Goal: Task Accomplishment & Management: Use online tool/utility

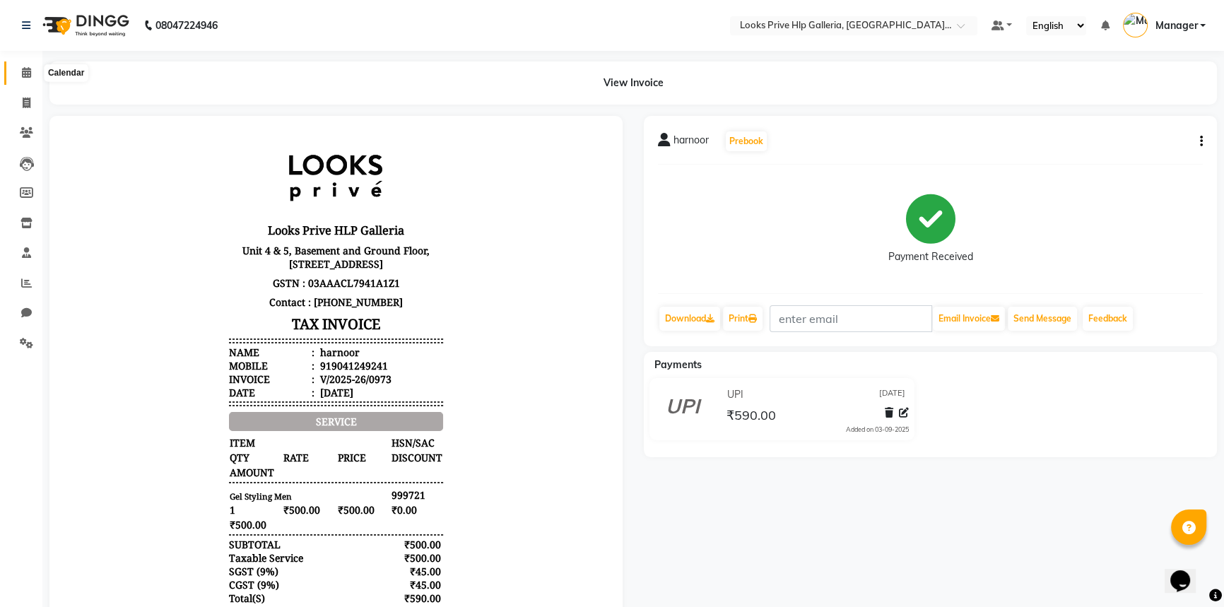
click at [18, 66] on span at bounding box center [26, 73] width 25 height 16
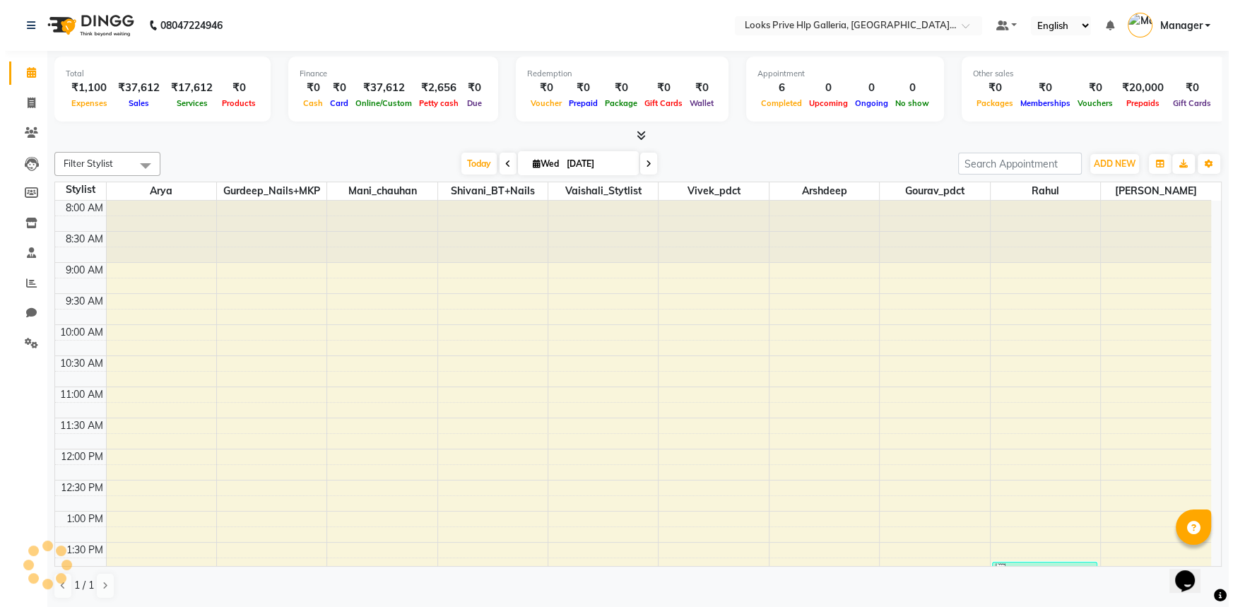
scroll to position [412, 0]
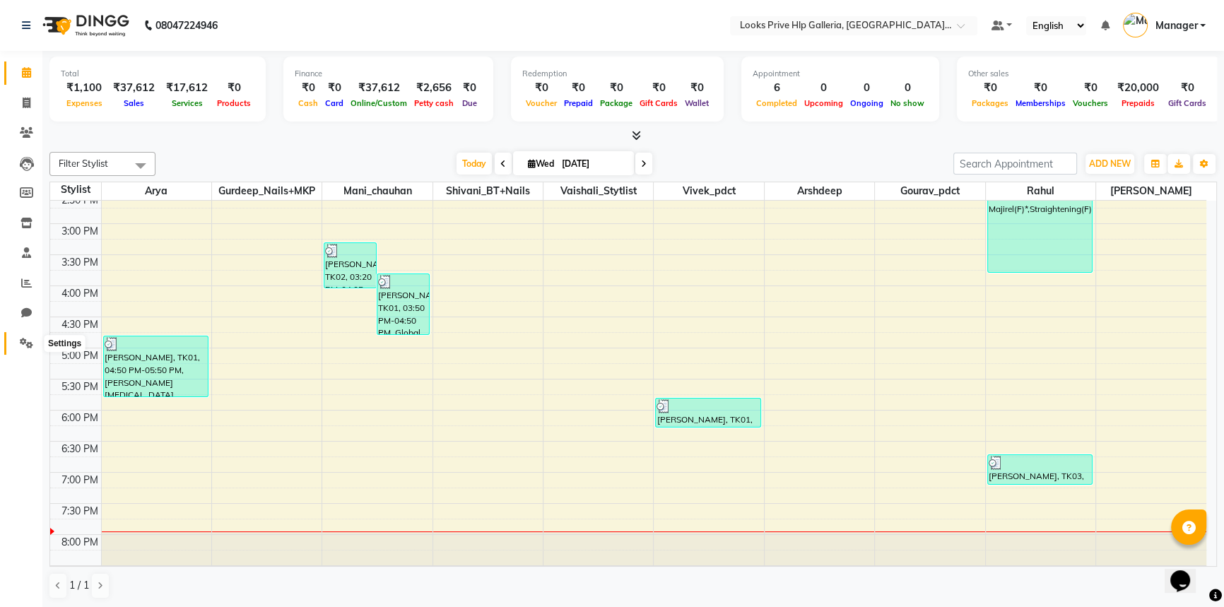
click at [30, 340] on icon at bounding box center [26, 343] width 13 height 11
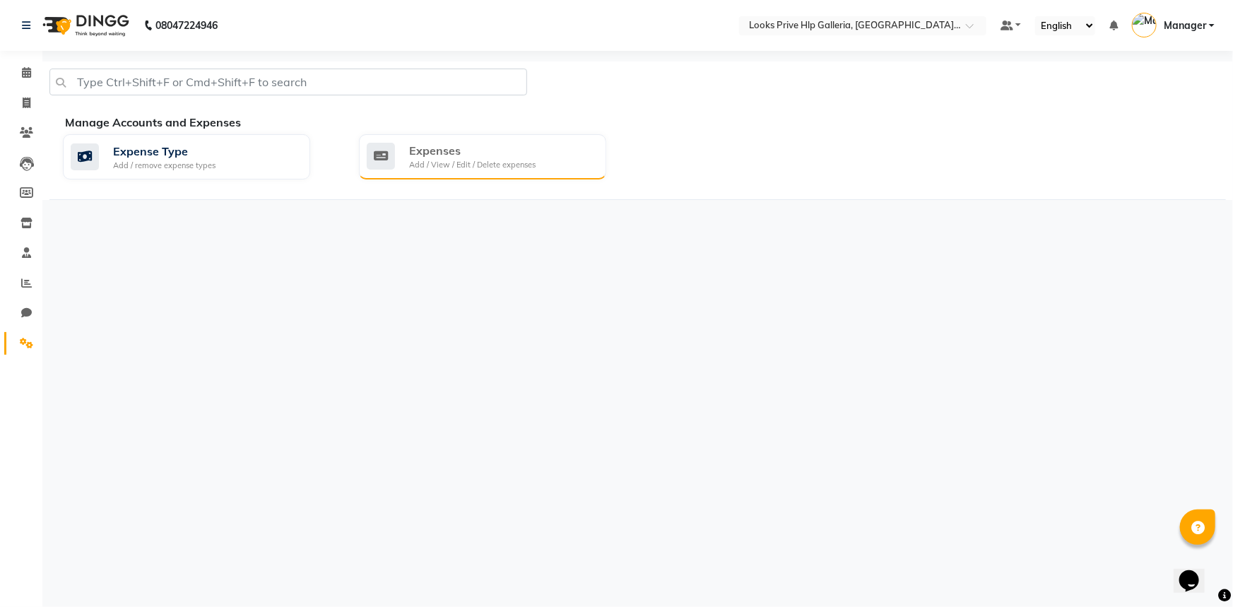
click at [555, 149] on div "Expenses Add / View / Edit / Delete expenses" at bounding box center [481, 156] width 228 height 29
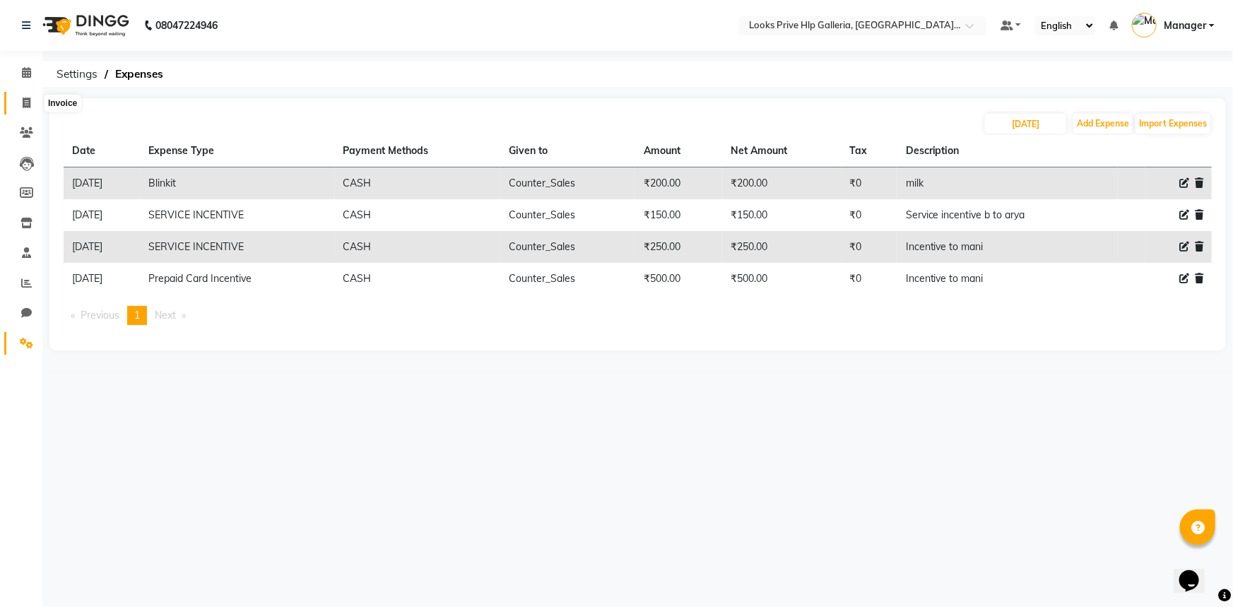
click at [25, 99] on icon at bounding box center [27, 102] width 8 height 11
select select "7937"
select select "service"
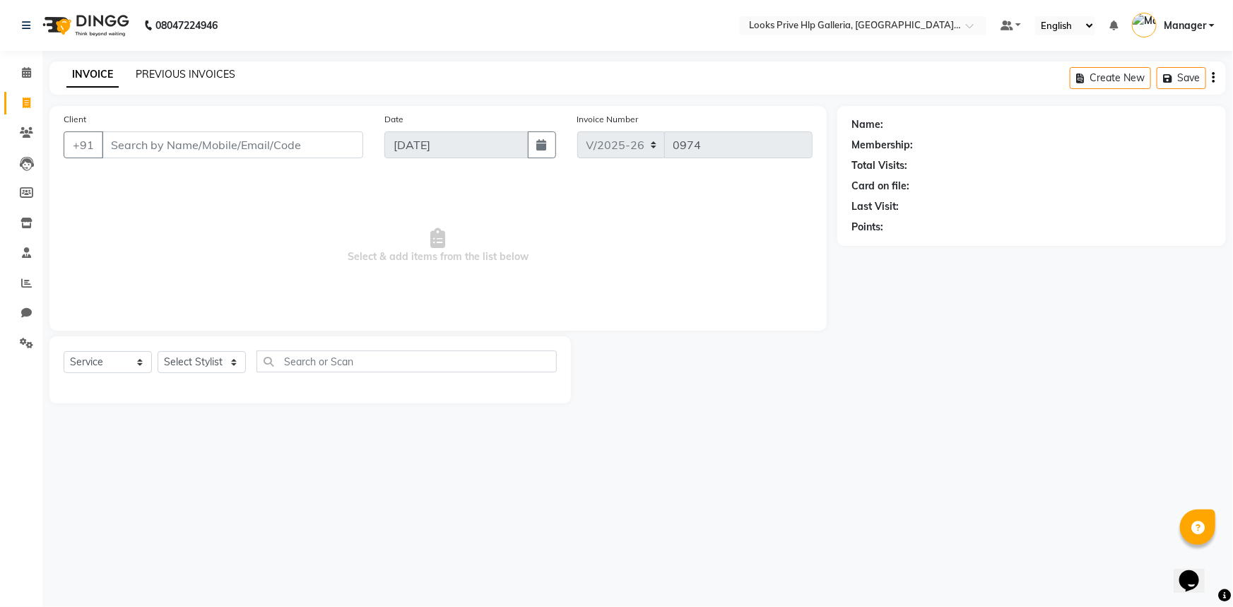
click at [174, 71] on link "PREVIOUS INVOICES" at bounding box center [186, 74] width 100 height 13
